Goal: Task Accomplishment & Management: Manage account settings

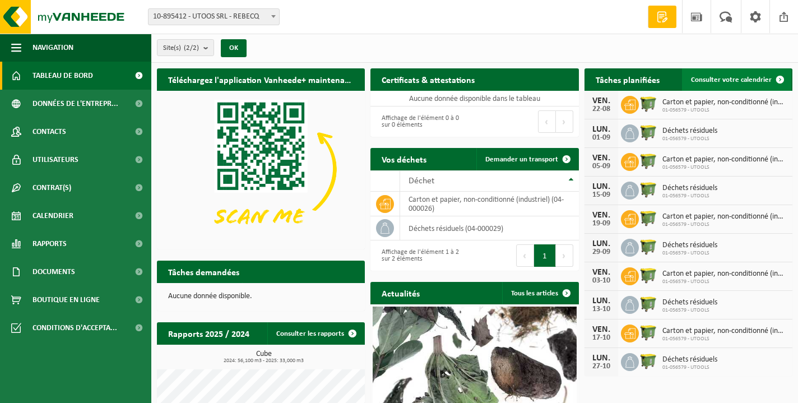
click at [757, 78] on span "Consulter votre calendrier" at bounding box center [731, 79] width 81 height 7
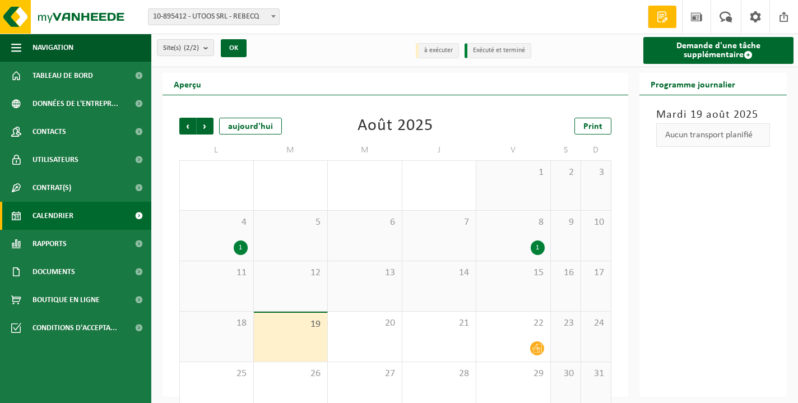
click at [506, 240] on div "1" at bounding box center [513, 247] width 63 height 15
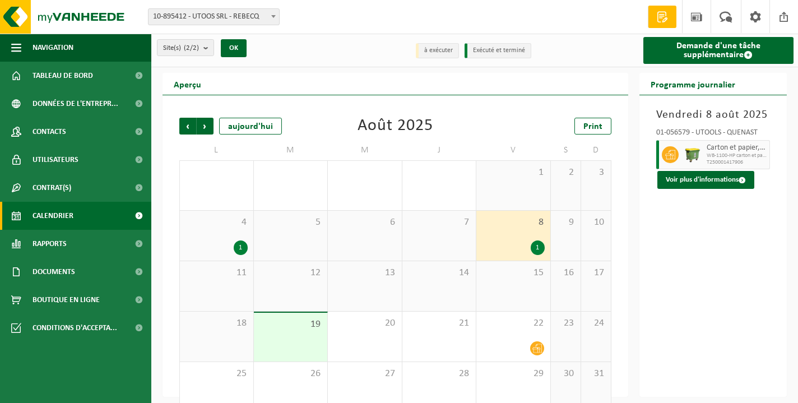
click at [211, 229] on span "4" at bounding box center [217, 222] width 62 height 12
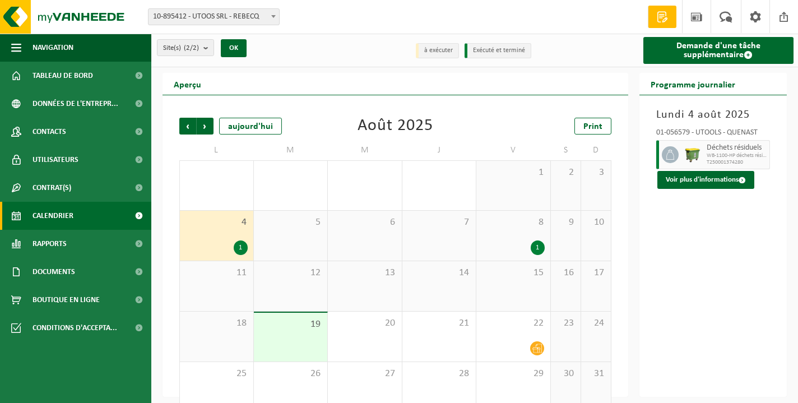
click at [529, 231] on div "8 1" at bounding box center [513, 236] width 74 height 50
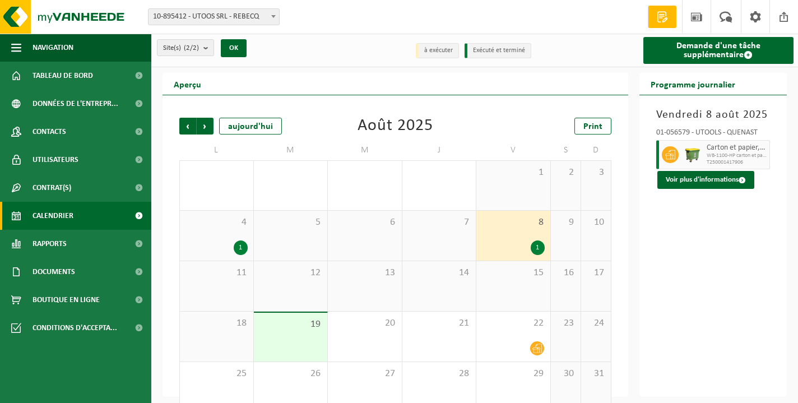
click at [219, 237] on div "4 1" at bounding box center [216, 236] width 73 height 50
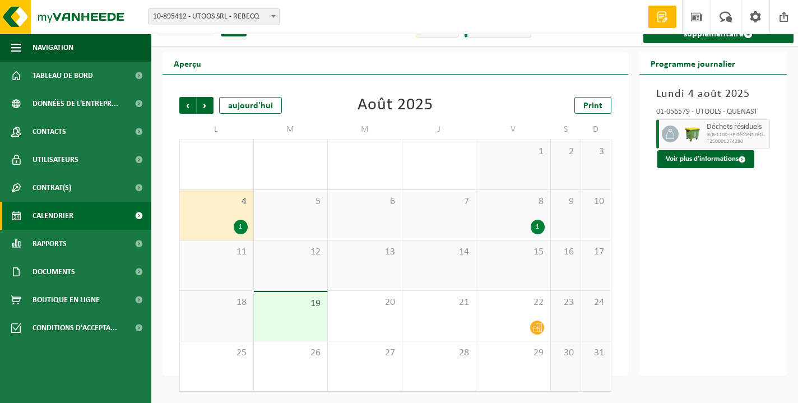
drag, startPoint x: 218, startPoint y: 326, endPoint x: 239, endPoint y: 320, distance: 21.5
click at [218, 326] on div "18" at bounding box center [216, 316] width 73 height 50
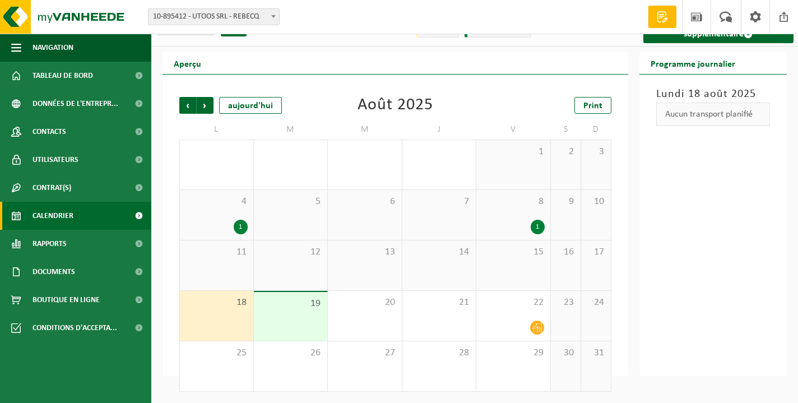
scroll to position [21, 0]
click at [536, 231] on div "1" at bounding box center [538, 227] width 14 height 15
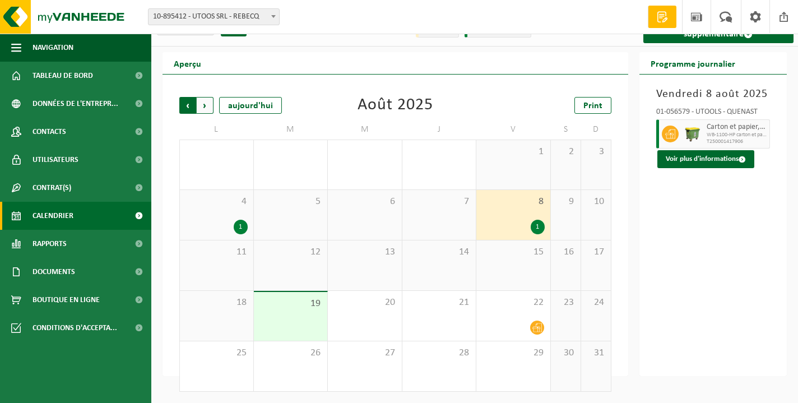
click at [207, 105] on span "Suivant" at bounding box center [205, 105] width 17 height 17
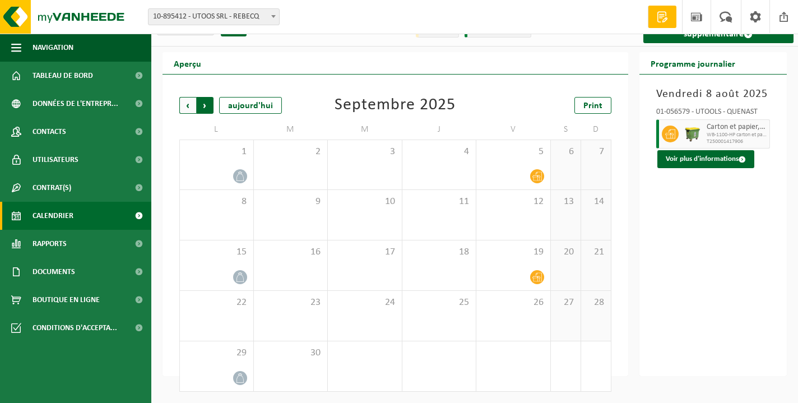
click at [191, 105] on span "Précédent" at bounding box center [187, 105] width 17 height 17
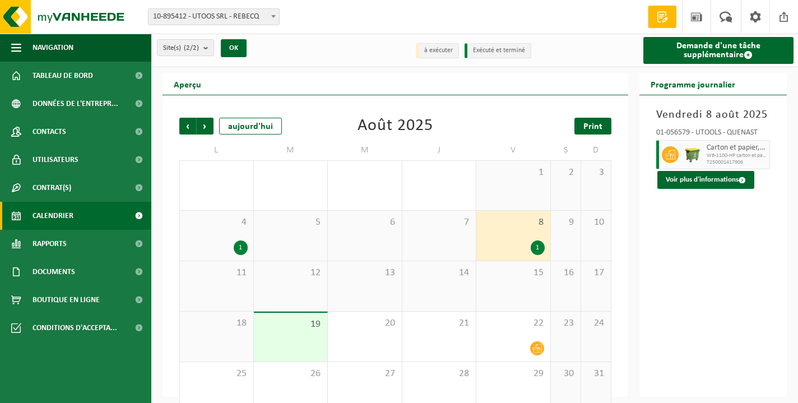
scroll to position [0, 0]
click at [726, 19] on span at bounding box center [726, 16] width 18 height 33
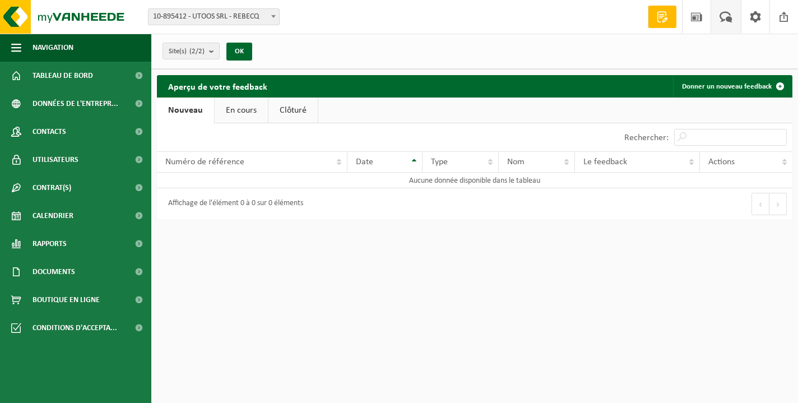
click at [672, 23] on link "Demande devis" at bounding box center [662, 17] width 29 height 22
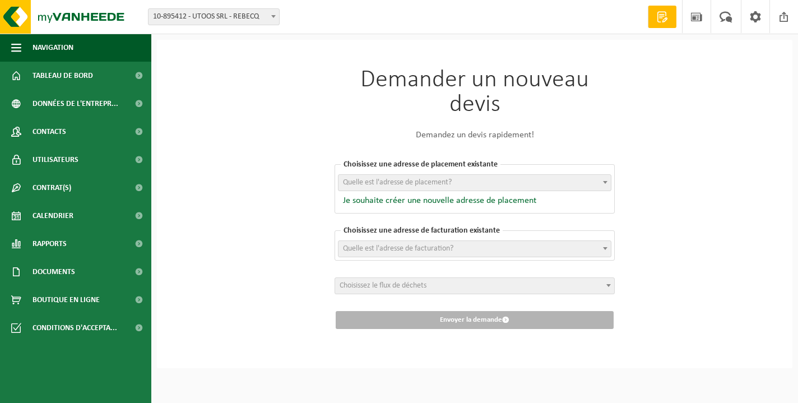
click at [496, 180] on span "Quelle est l'adresse de placement?" at bounding box center [475, 183] width 272 height 16
drag, startPoint x: 674, startPoint y: 117, endPoint x: 706, endPoint y: 25, distance: 98.0
click at [675, 112] on div "Demander un nouveau devis Demandez un devis rapidement! Choisissez une adresse …" at bounding box center [475, 204] width 636 height 328
click at [709, 6] on link "Actualités" at bounding box center [696, 16] width 29 height 33
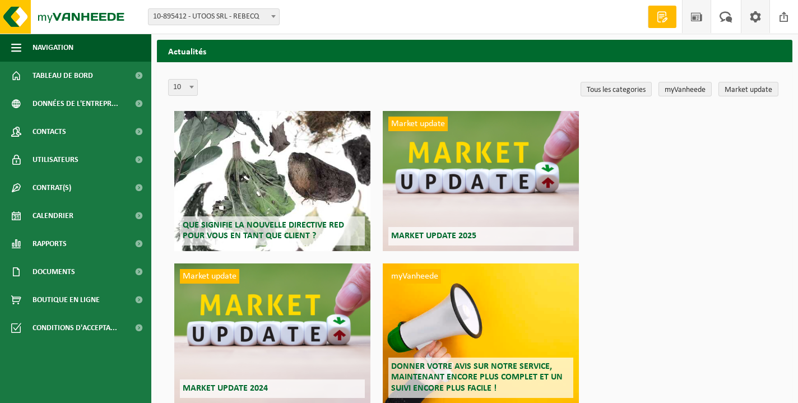
click at [757, 17] on span at bounding box center [755, 16] width 17 height 33
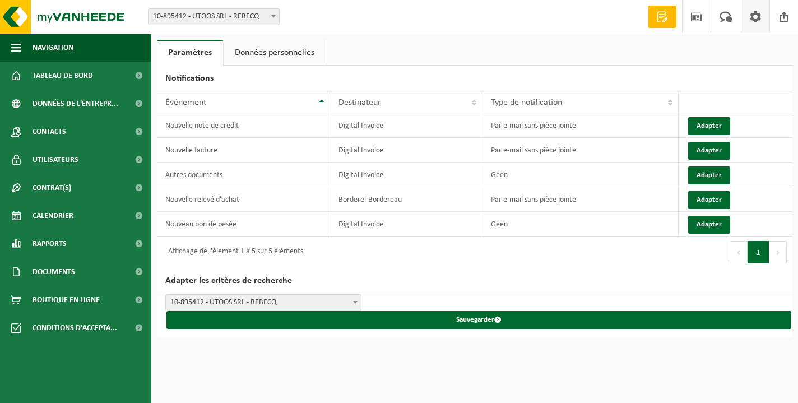
click at [757, 17] on span at bounding box center [755, 16] width 17 height 33
